Goal: Task Accomplishment & Management: Use online tool/utility

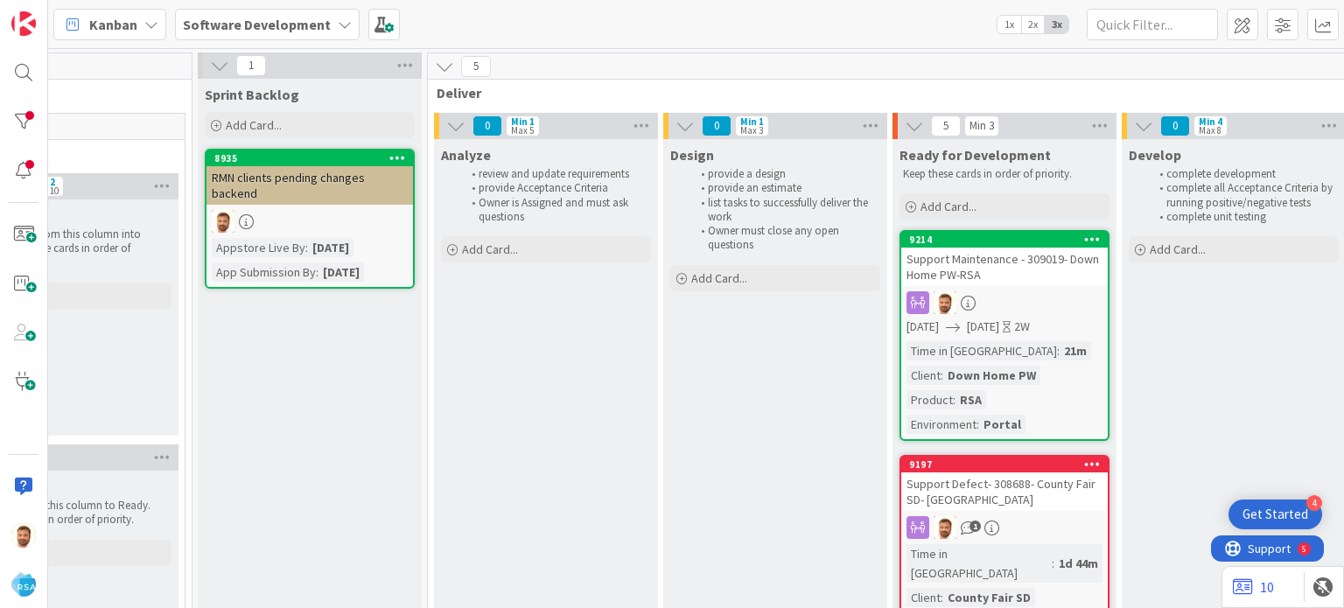
scroll to position [0, 1525]
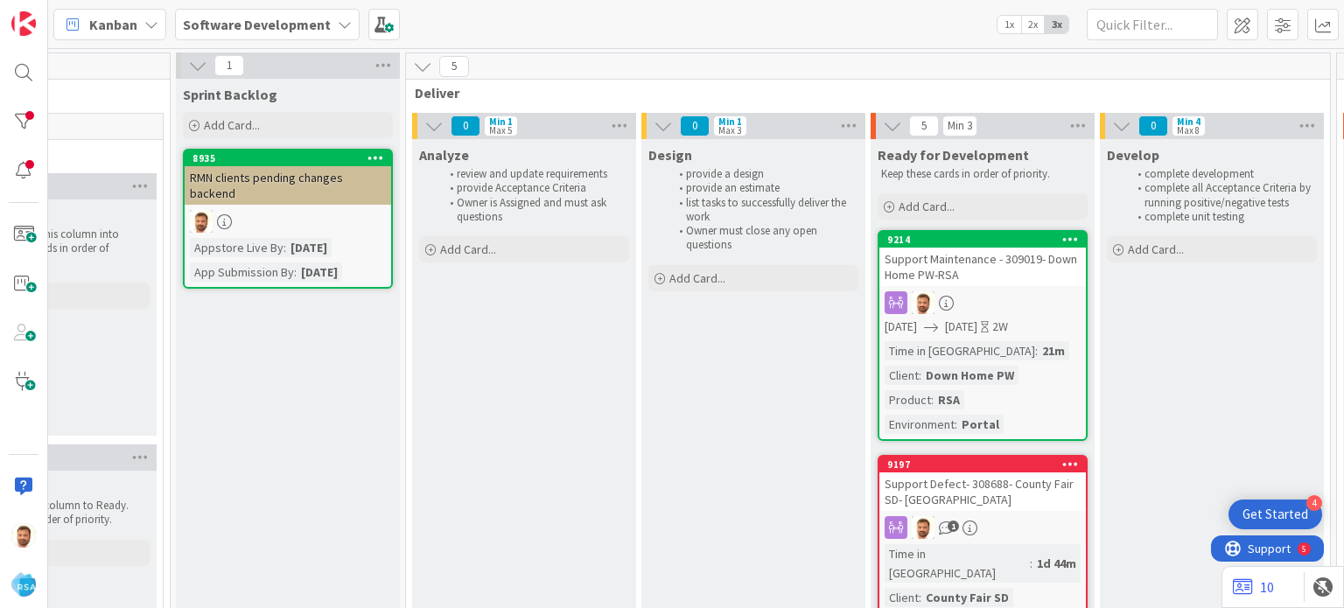
click at [945, 258] on div "Support Maintenance - 309019- Down Home PW-RSA" at bounding box center [983, 267] width 207 height 39
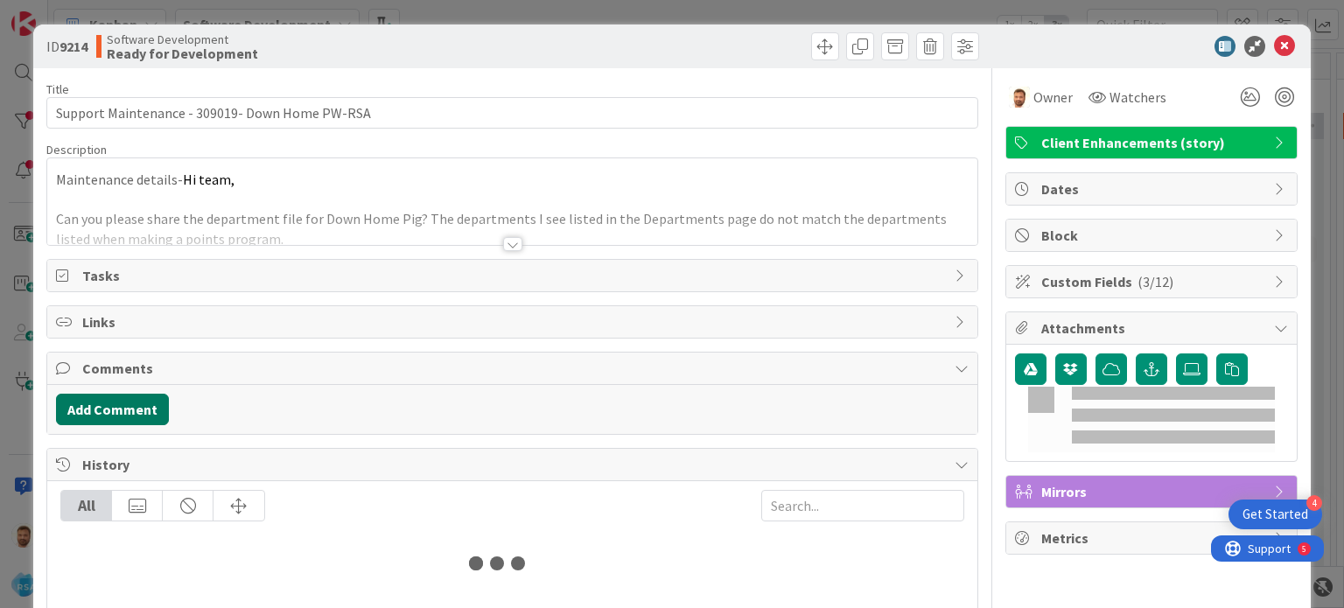
click at [146, 403] on button "Add Comment" at bounding box center [112, 410] width 113 height 32
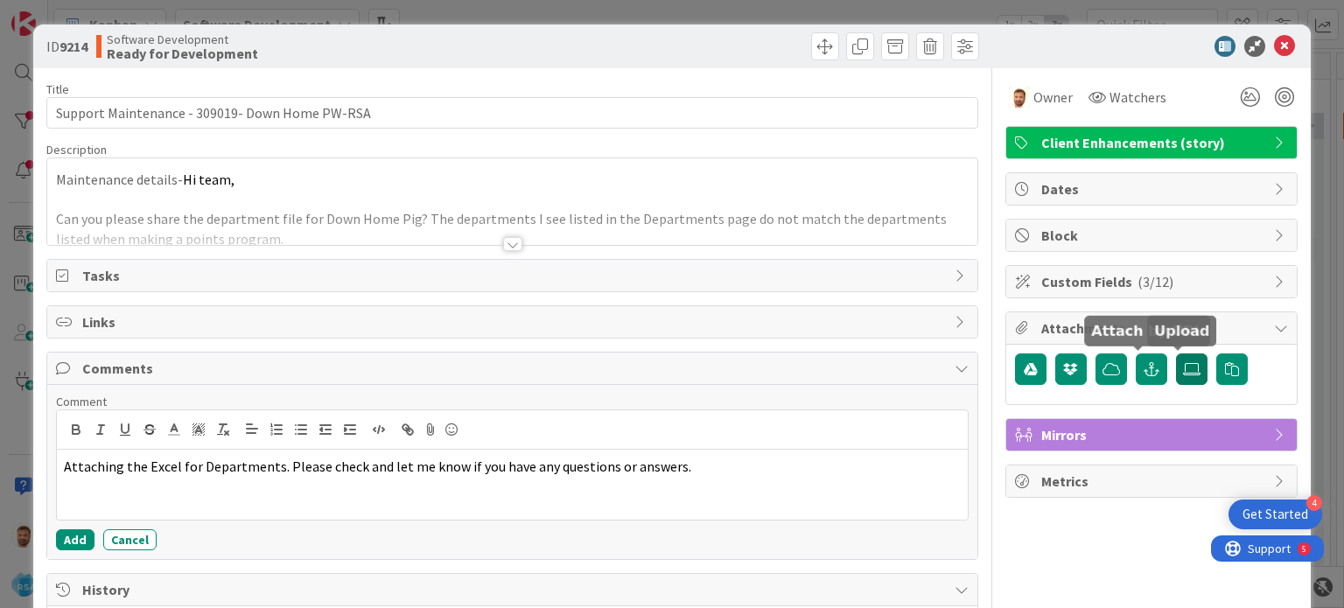
click at [1183, 365] on icon at bounding box center [1192, 369] width 18 height 14
click at [1176, 354] on input "file" at bounding box center [1176, 354] width 0 height 0
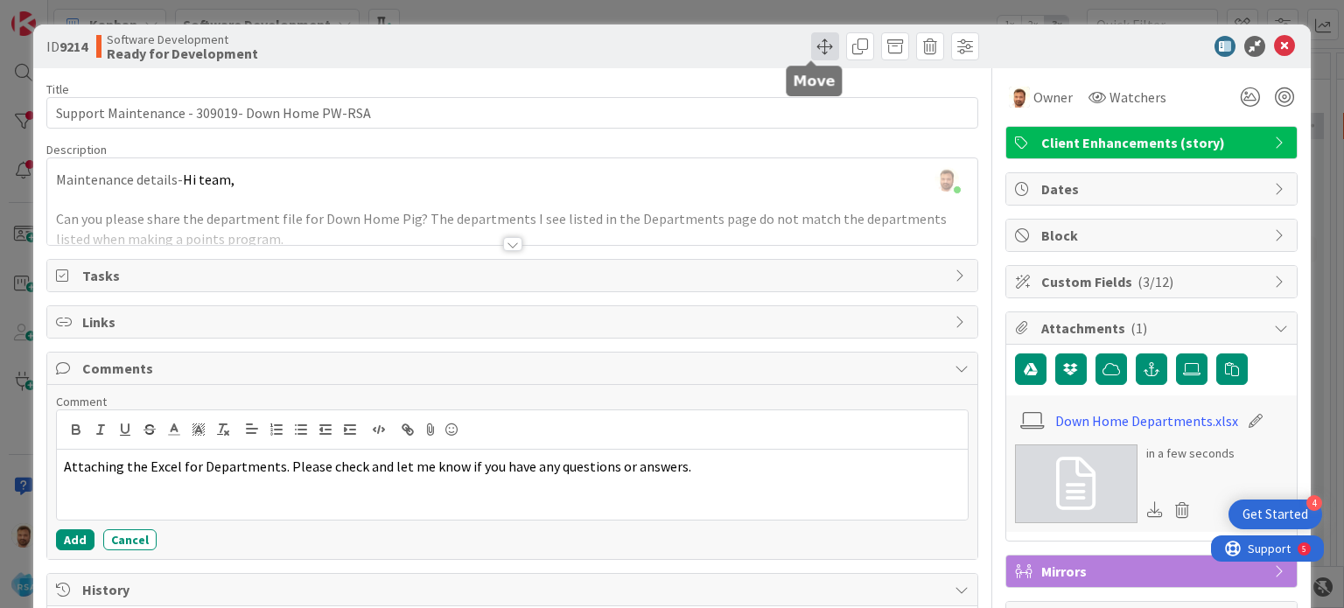
click at [811, 38] on span at bounding box center [825, 46] width 28 height 28
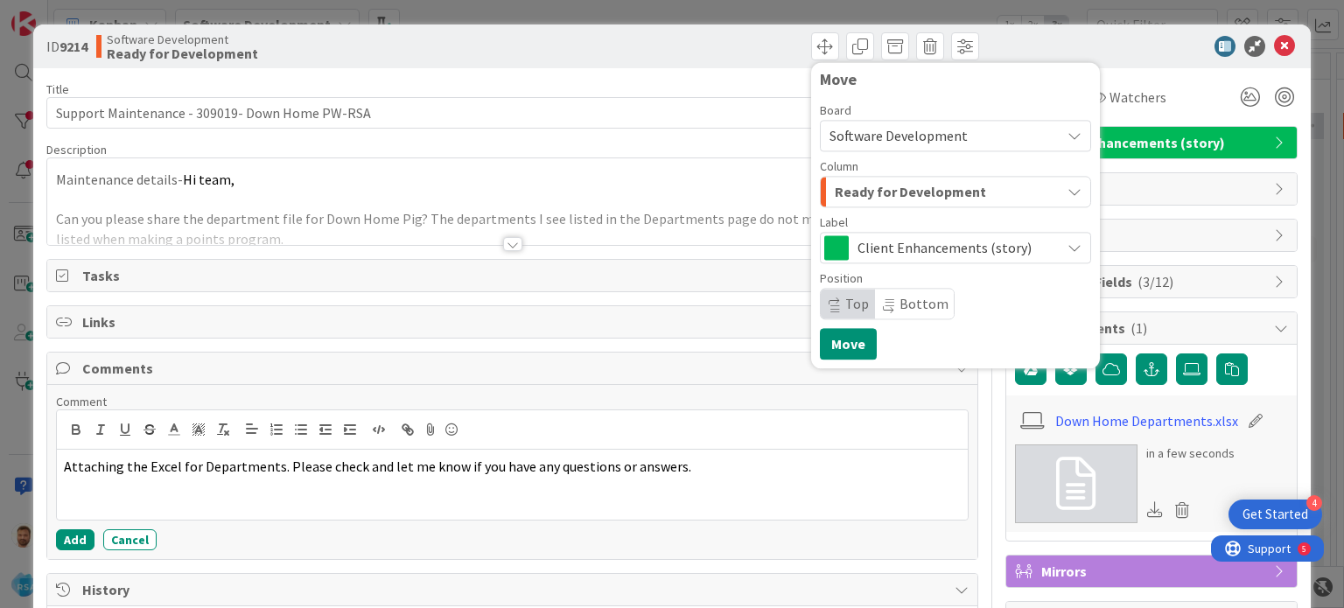
click at [873, 187] on span "Ready for Development" at bounding box center [910, 191] width 151 height 23
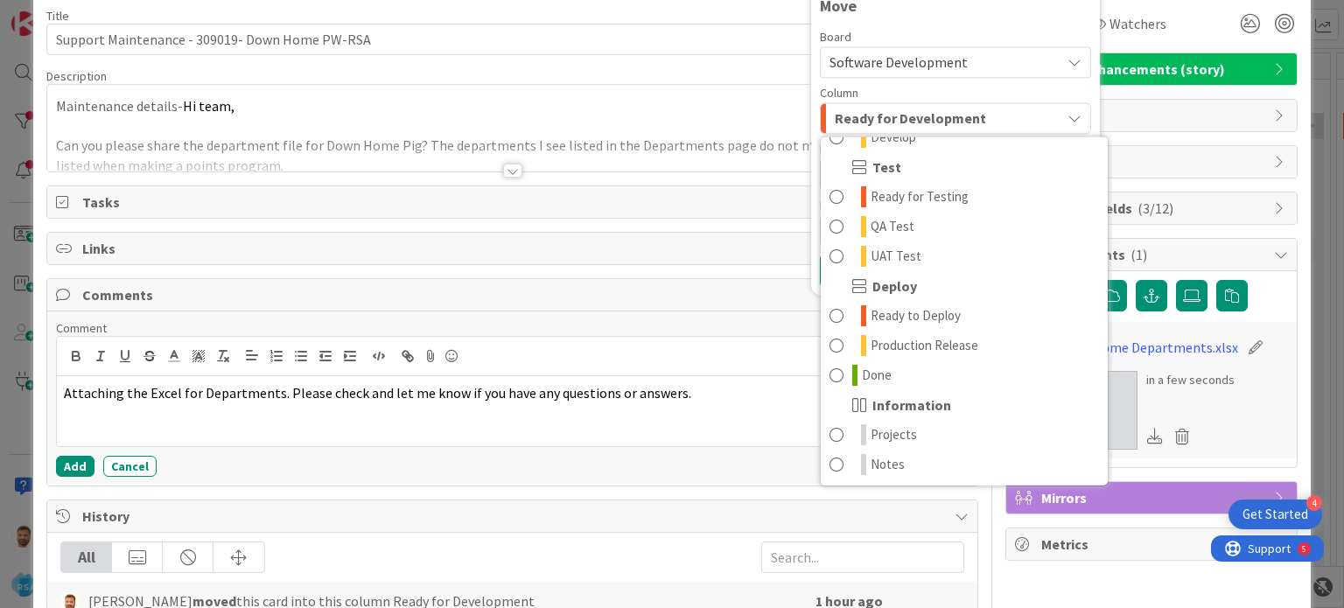
scroll to position [74, 0]
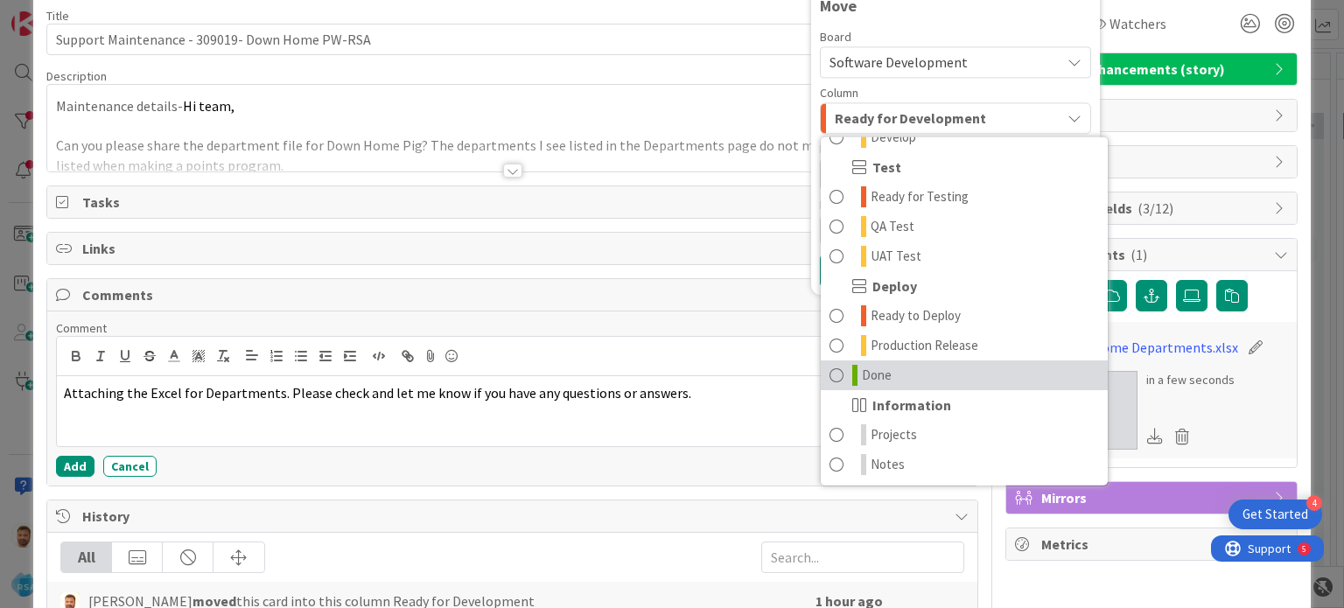
click at [880, 384] on link "Done" at bounding box center [964, 376] width 287 height 30
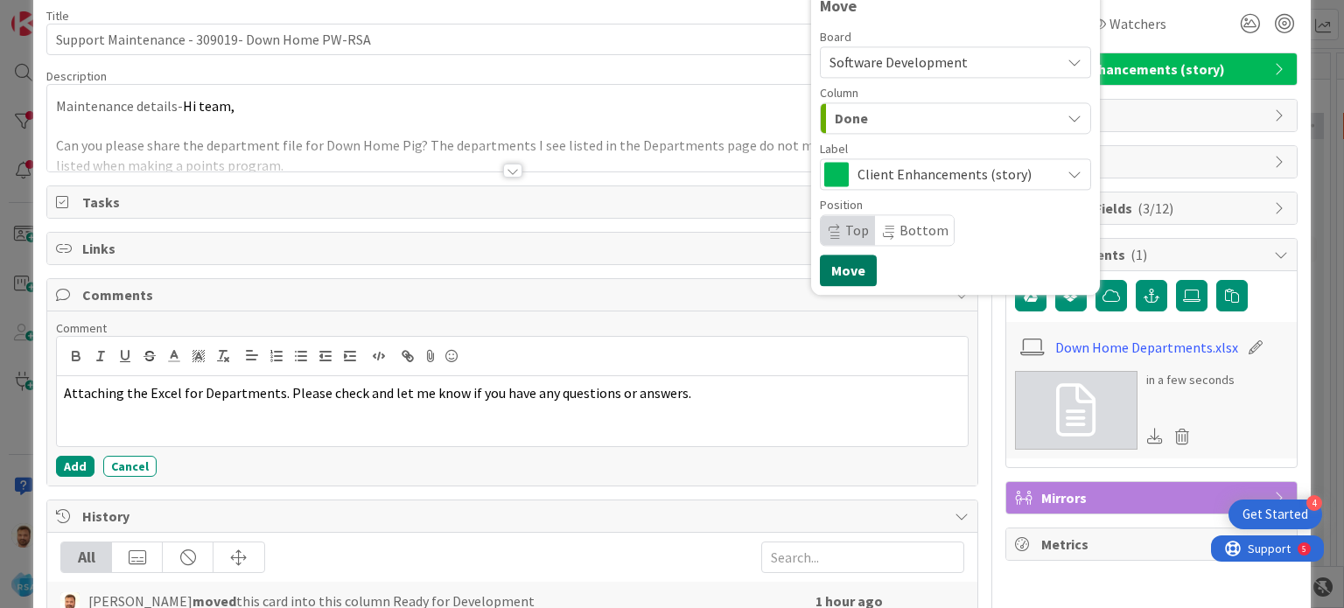
click at [837, 271] on button "Move" at bounding box center [848, 271] width 57 height 32
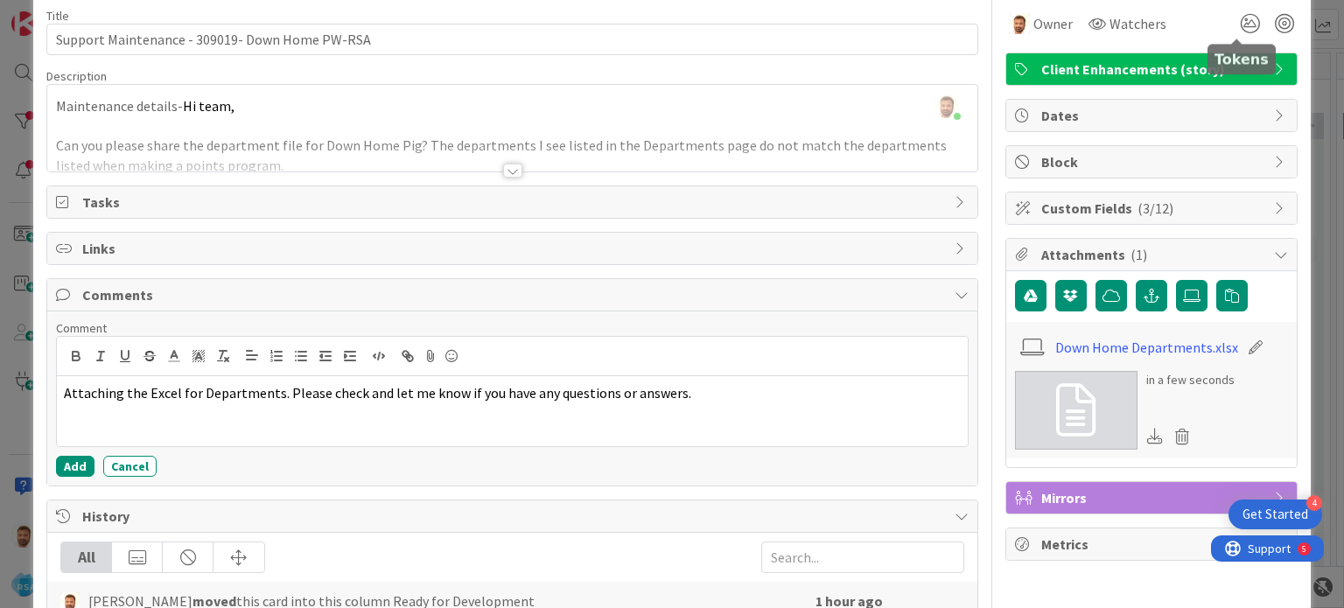
scroll to position [0, 0]
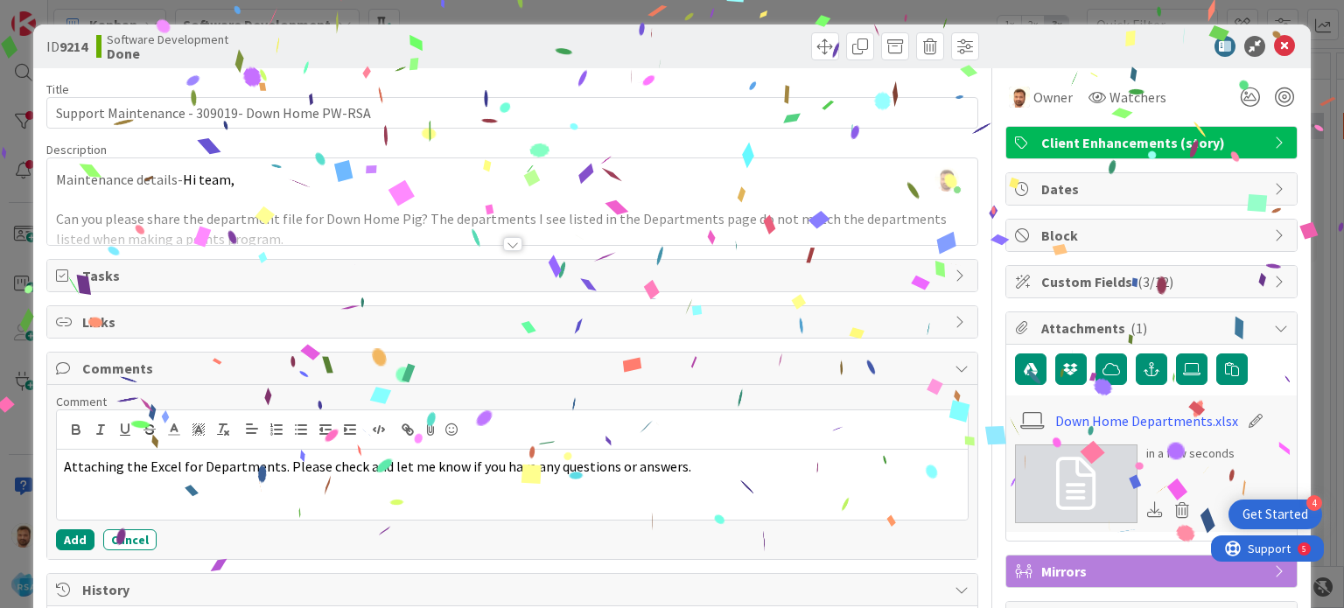
click at [1274, 48] on icon at bounding box center [1284, 46] width 21 height 21
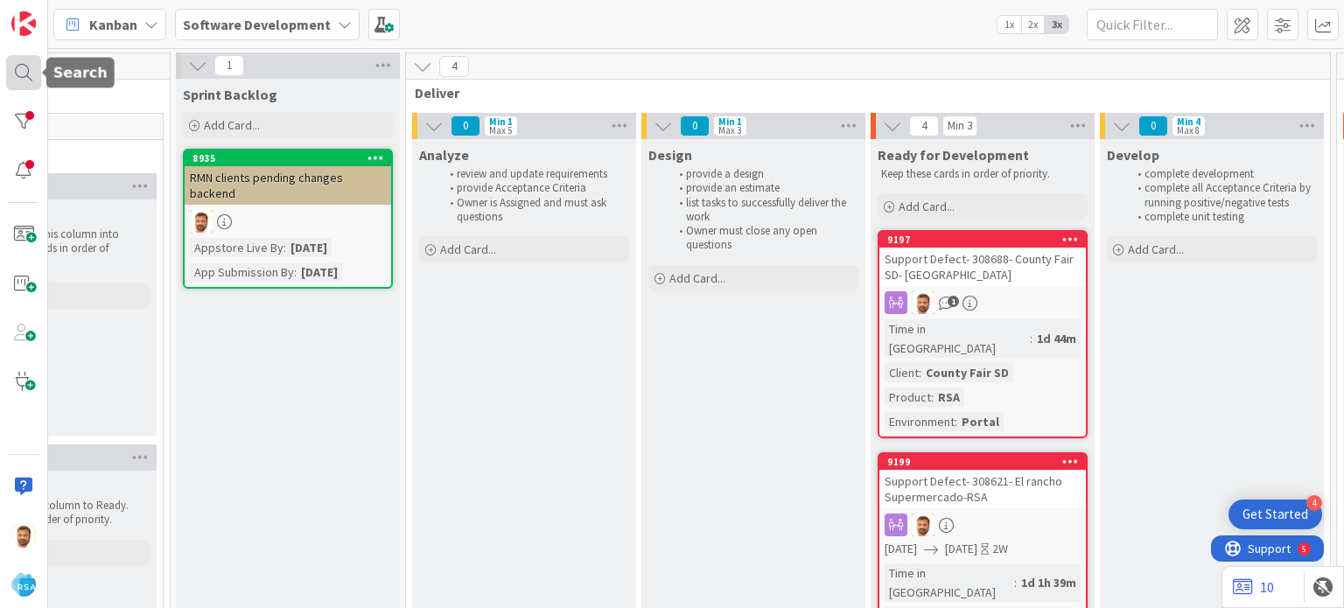
click at [11, 76] on div at bounding box center [23, 72] width 35 height 35
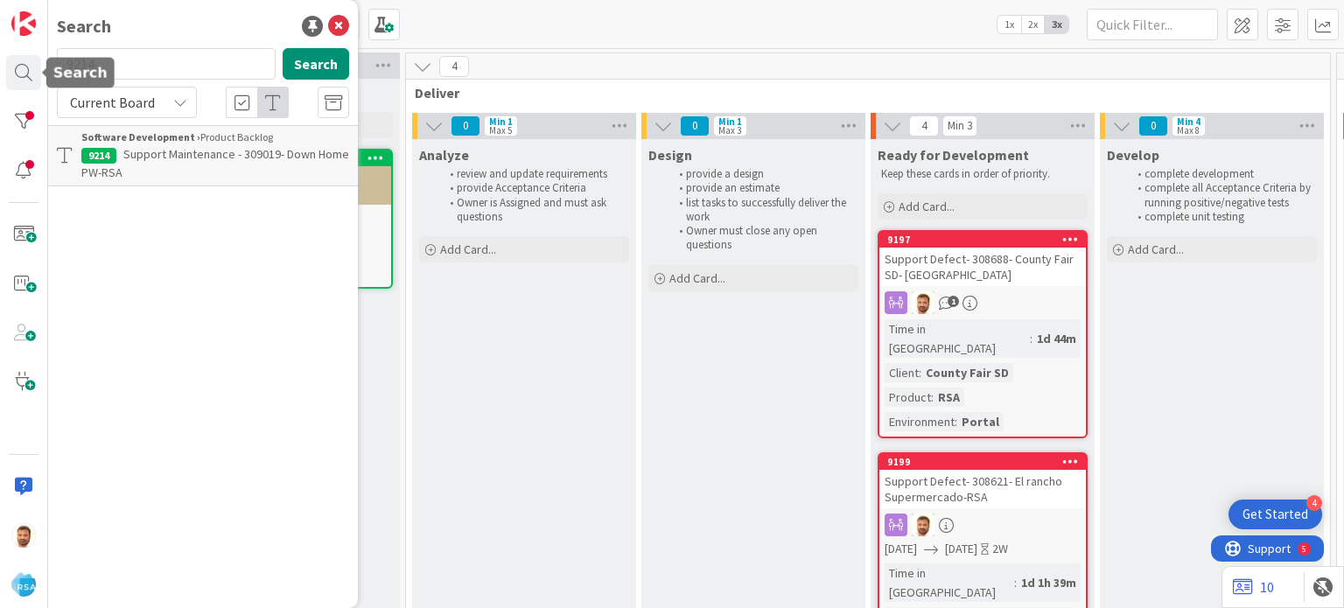
click at [154, 59] on input "9214" at bounding box center [166, 64] width 219 height 32
type input "9212"
click at [178, 174] on p "Support Defect- 309075- [PERSON_NAME] Markets - RSA" at bounding box center [215, 163] width 268 height 37
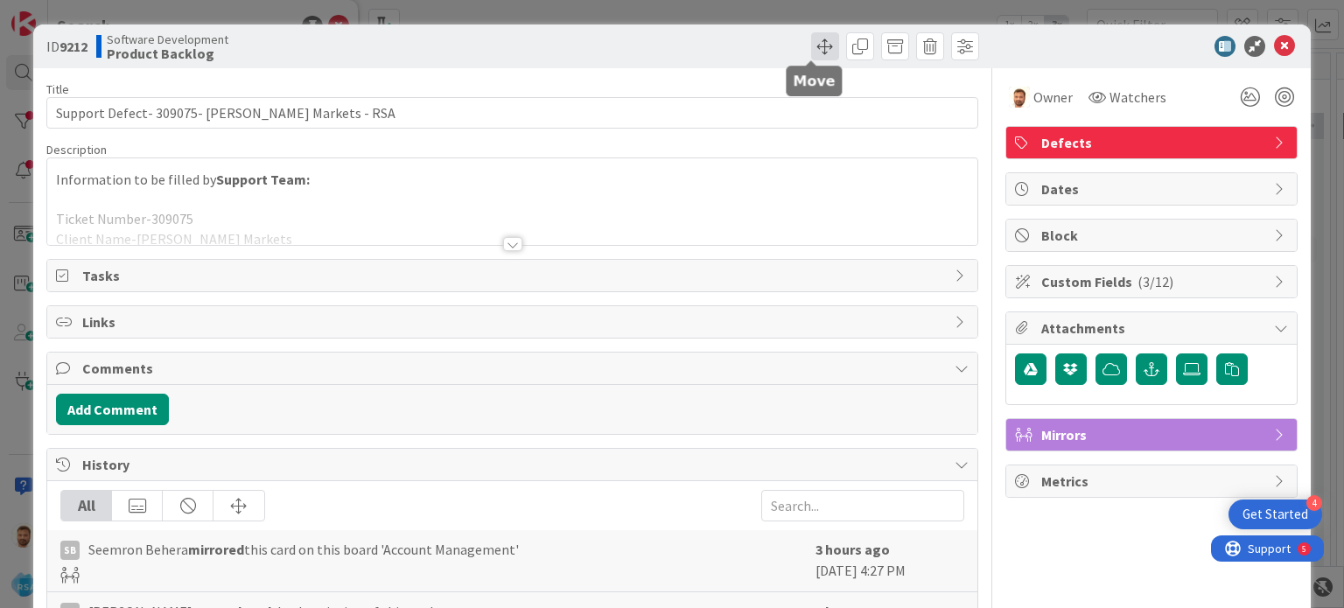
click at [813, 52] on span at bounding box center [825, 46] width 28 height 28
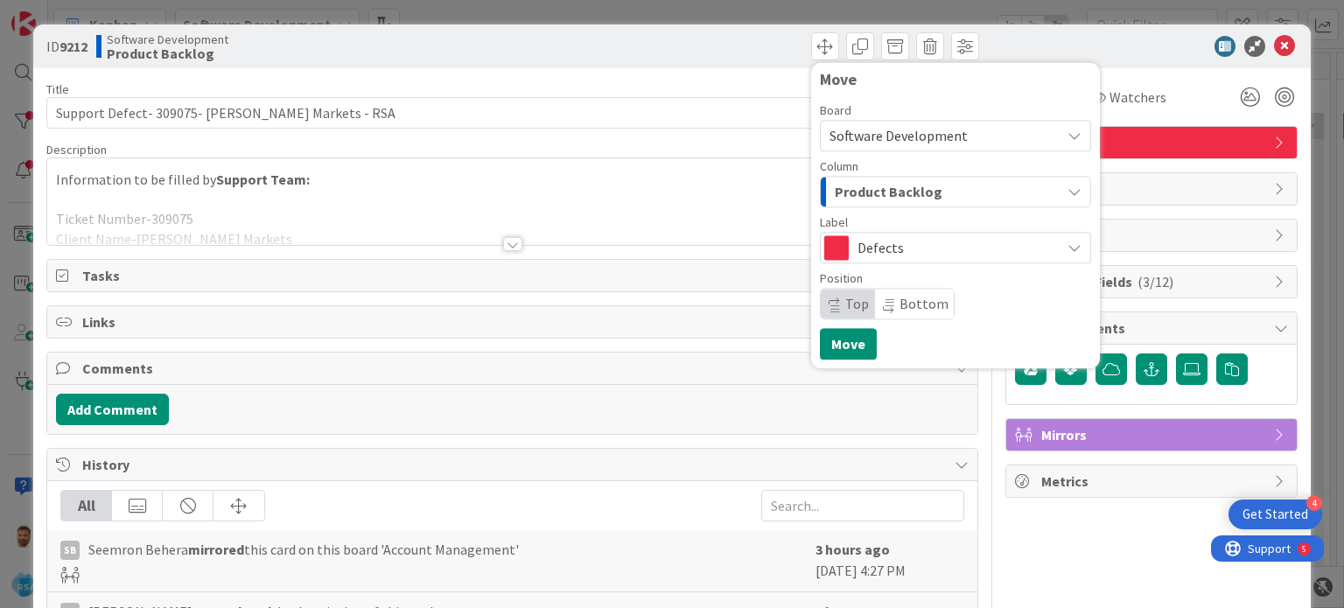
click at [854, 181] on span "Product Backlog" at bounding box center [889, 191] width 108 height 23
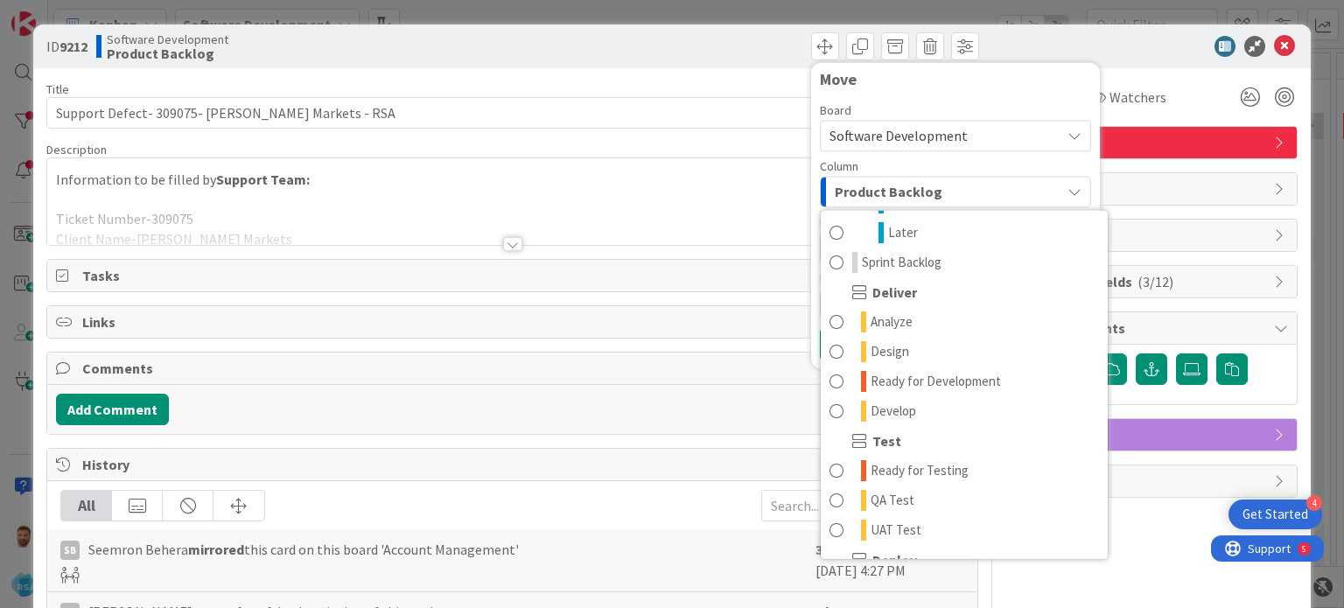
scroll to position [299, 0]
click at [920, 378] on span "Ready for Development" at bounding box center [936, 379] width 130 height 21
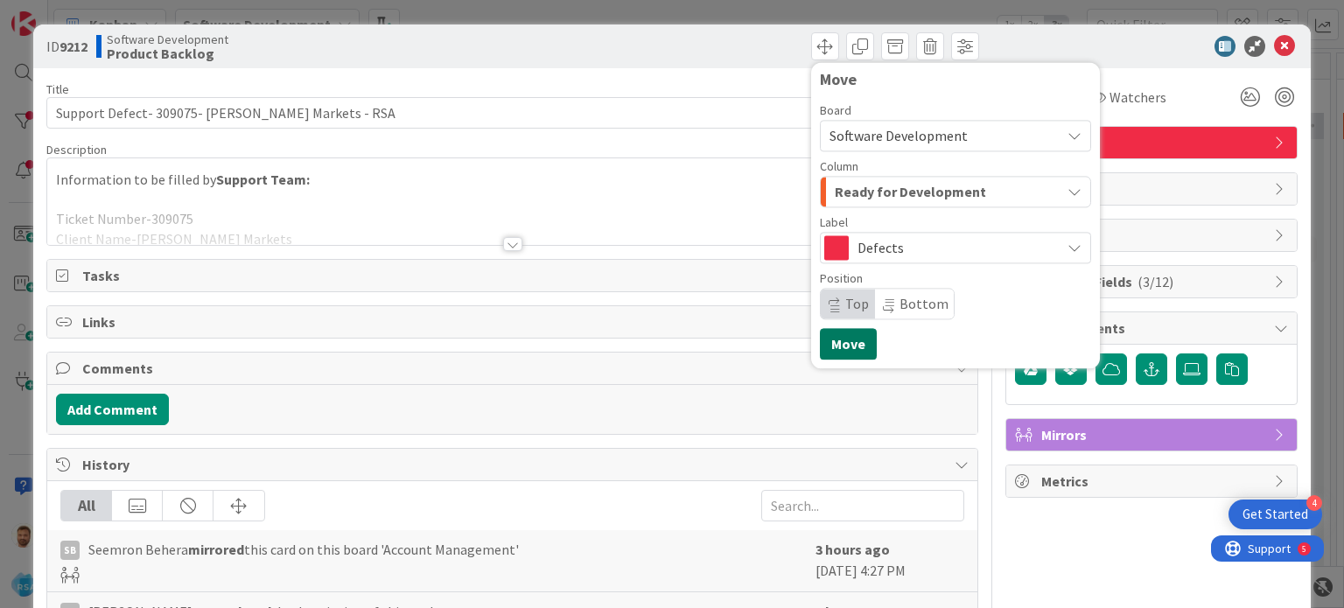
click at [831, 347] on button "Move" at bounding box center [848, 344] width 57 height 32
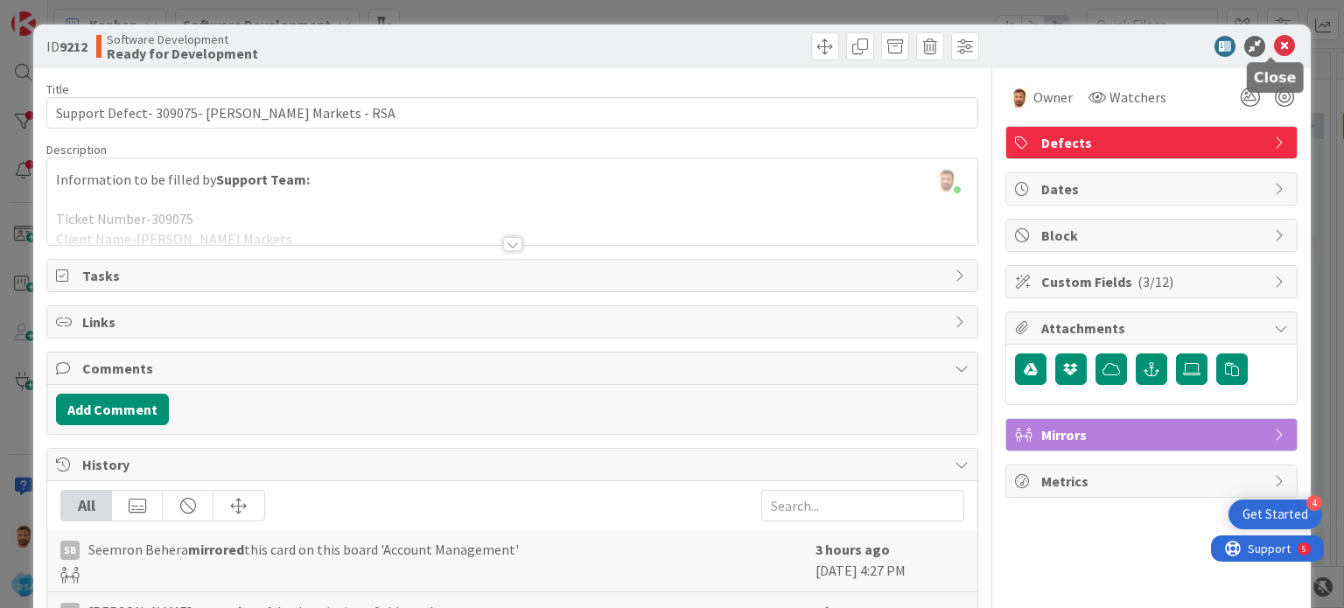
click at [1276, 44] on icon at bounding box center [1284, 46] width 21 height 21
